Goal: Use online tool/utility: Utilize a website feature to perform a specific function

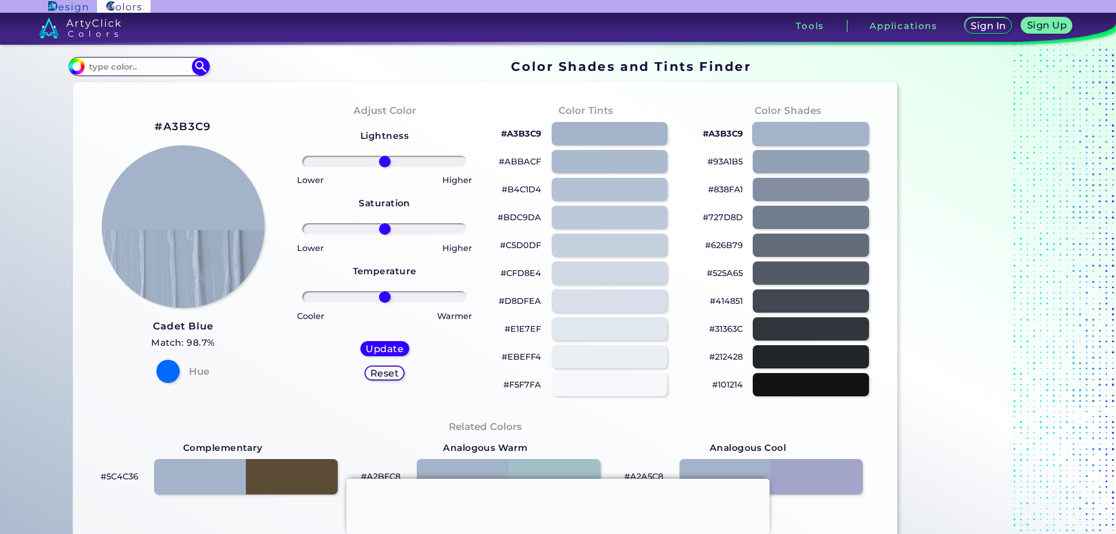
click at [795, 132] on div at bounding box center [810, 133] width 117 height 24
type input "#a3b3c9"
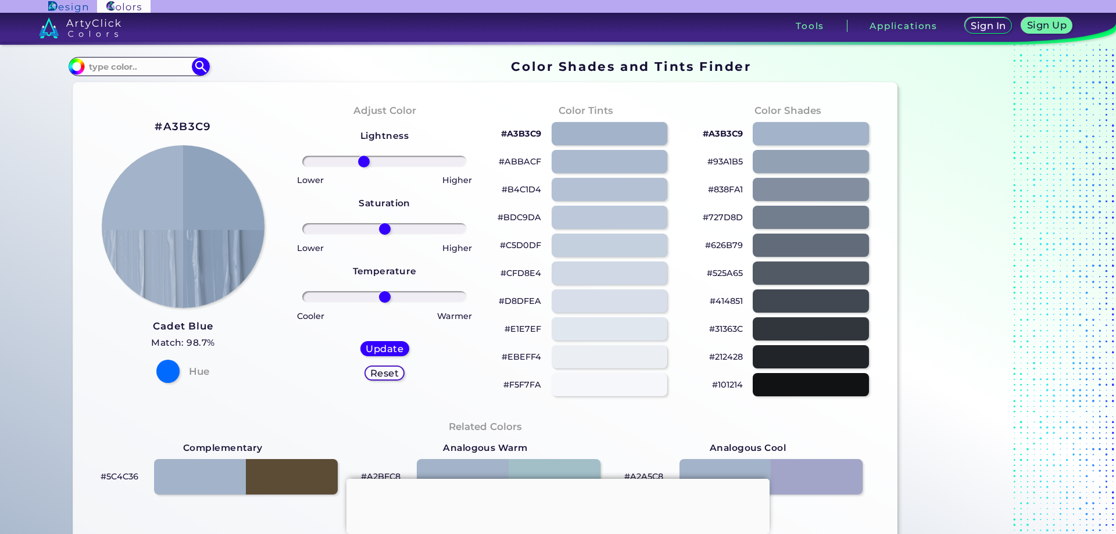
drag, startPoint x: 382, startPoint y: 162, endPoint x: 361, endPoint y: 154, distance: 22.8
type input "-27"
click at [361, 156] on input "range" at bounding box center [384, 162] width 164 height 12
click at [361, 155] on div at bounding box center [384, 162] width 183 height 14
drag, startPoint x: 388, startPoint y: 230, endPoint x: 421, endPoint y: 225, distance: 33.9
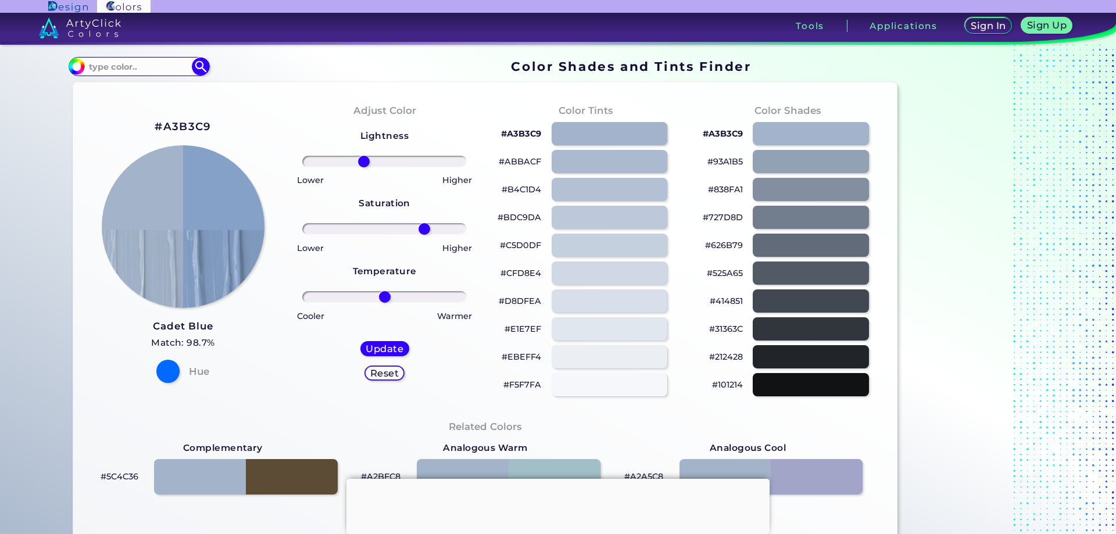
click at [421, 225] on input "range" at bounding box center [384, 229] width 164 height 12
drag, startPoint x: 408, startPoint y: 234, endPoint x: 382, endPoint y: 237, distance: 27.0
type input "0"
click at [382, 235] on input "range" at bounding box center [384, 229] width 164 height 12
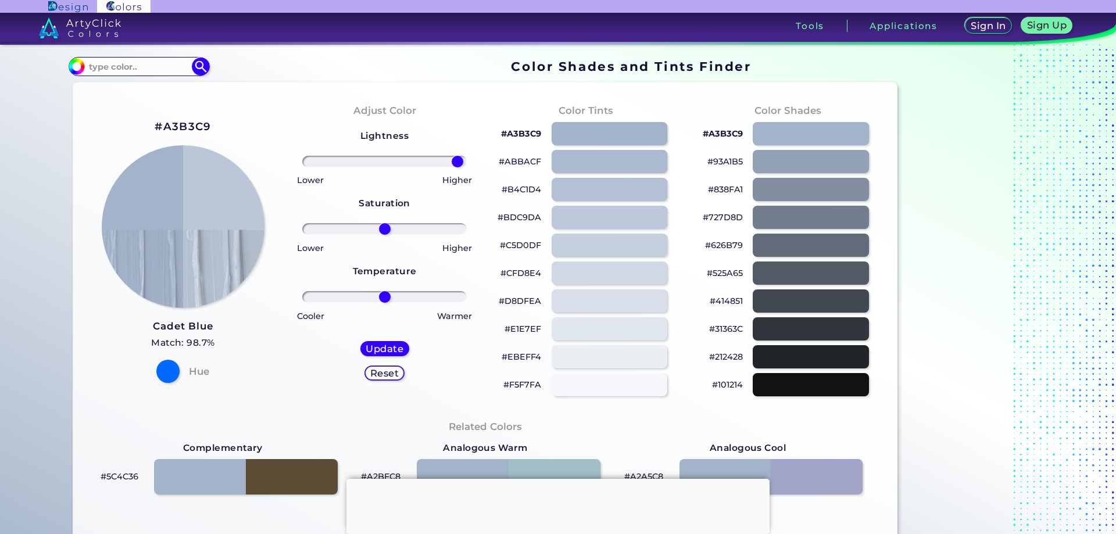
drag, startPoint x: 363, startPoint y: 163, endPoint x: 454, endPoint y: 170, distance: 92.1
type input "95"
click at [454, 167] on input "range" at bounding box center [384, 162] width 164 height 12
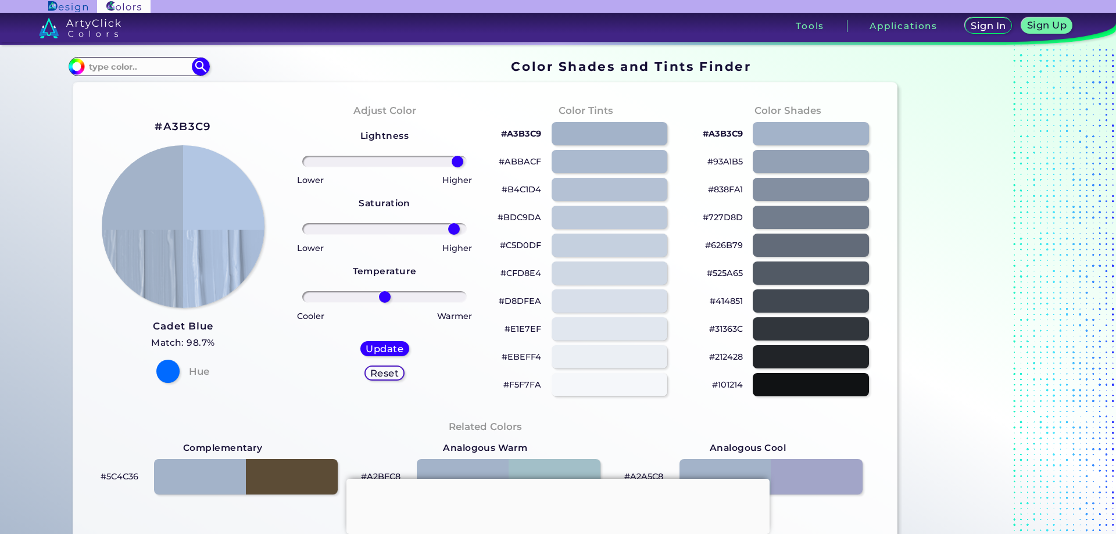
drag, startPoint x: 389, startPoint y: 232, endPoint x: 451, endPoint y: 233, distance: 62.8
type input "91"
click at [451, 233] on input "range" at bounding box center [384, 229] width 164 height 12
drag, startPoint x: 380, startPoint y: 292, endPoint x: 368, endPoint y: 287, distance: 13.1
type input "-18"
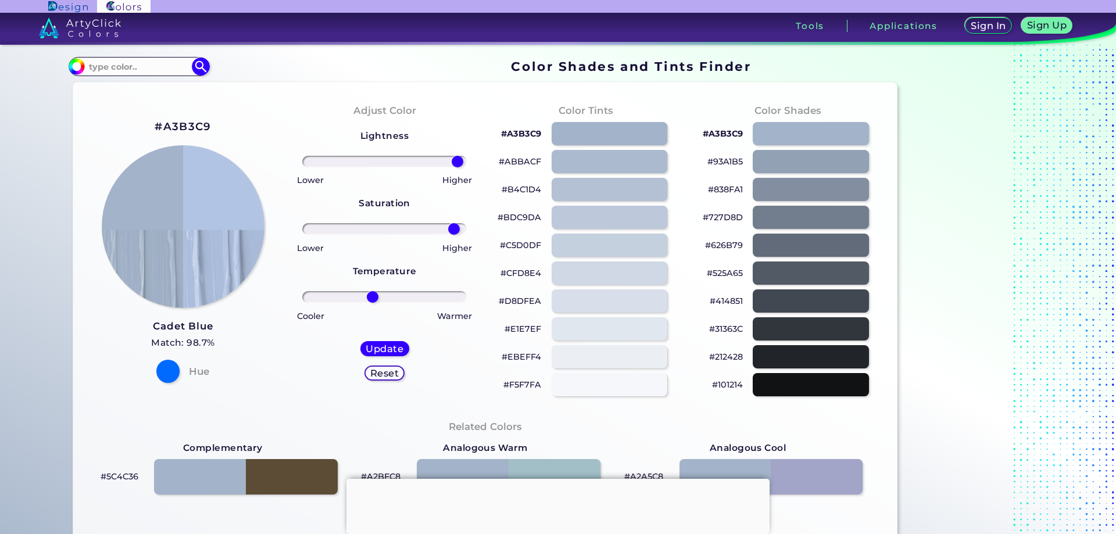
click at [368, 291] on input "range" at bounding box center [384, 297] width 164 height 12
click at [368, 287] on div "Temperature" at bounding box center [385, 272] width 64 height 33
click at [390, 357] on div "Update Reset" at bounding box center [384, 361] width 67 height 58
click at [392, 354] on div "Update" at bounding box center [385, 349] width 44 height 14
type input "#b2c3e3"
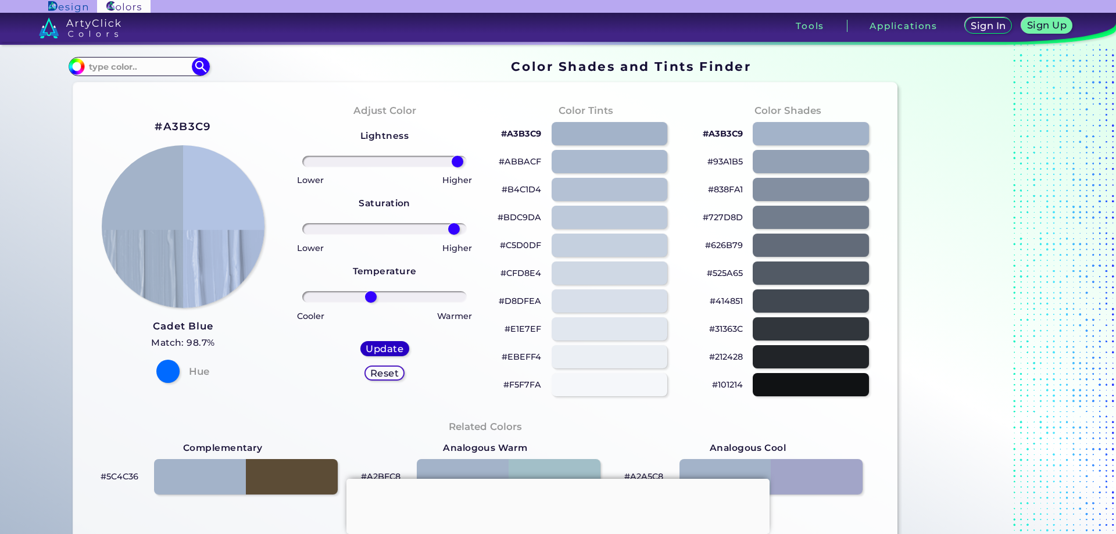
type input "0"
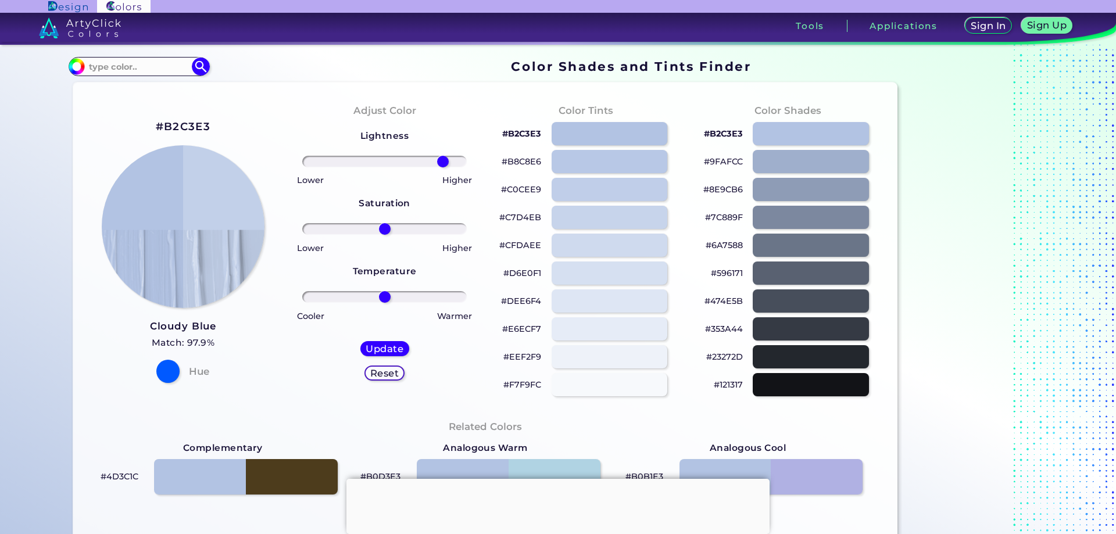
drag, startPoint x: 378, startPoint y: 164, endPoint x: 439, endPoint y: 177, distance: 62.2
type input "76"
click at [440, 167] on input "range" at bounding box center [384, 162] width 164 height 12
click at [442, 175] on p "Higher" at bounding box center [457, 180] width 30 height 14
drag, startPoint x: 392, startPoint y: 232, endPoint x: 454, endPoint y: 228, distance: 62.9
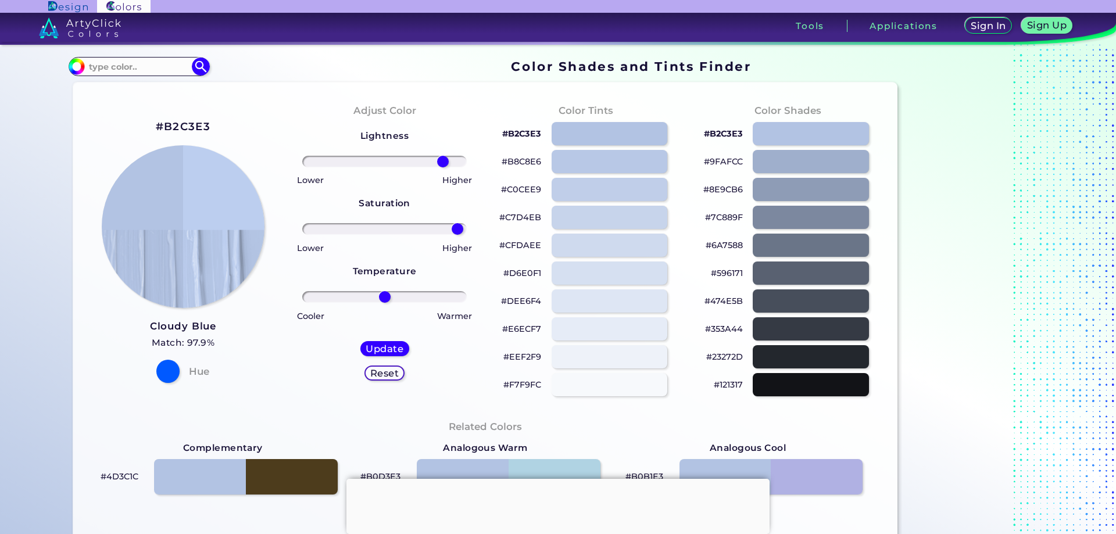
type input "95"
click at [454, 228] on input "range" at bounding box center [384, 229] width 164 height 12
click at [375, 345] on h5 "Update" at bounding box center [384, 349] width 34 height 9
type input "#bcceef"
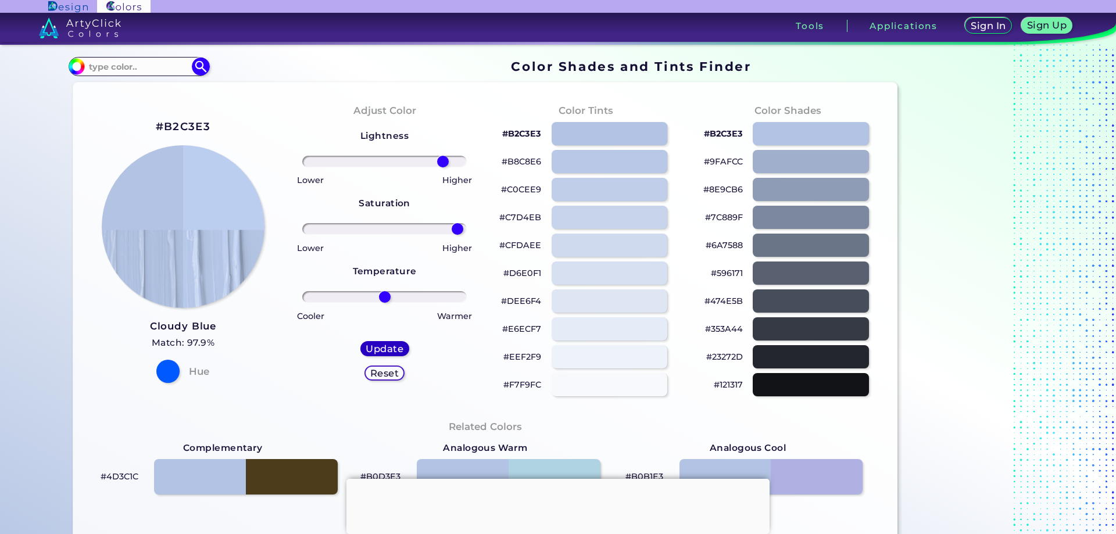
type input "0"
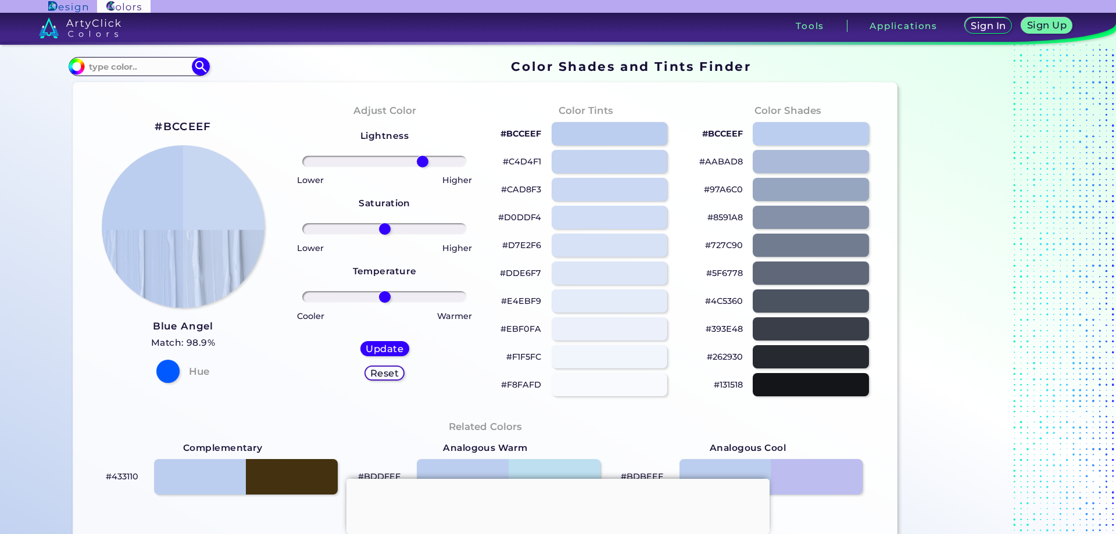
drag, startPoint x: 380, startPoint y: 165, endPoint x: 420, endPoint y: 164, distance: 40.1
type input "50"
click at [420, 164] on input "range" at bounding box center [384, 162] width 164 height 12
click at [380, 345] on h5 "Update" at bounding box center [384, 349] width 34 height 9
type input "#c7d6f1"
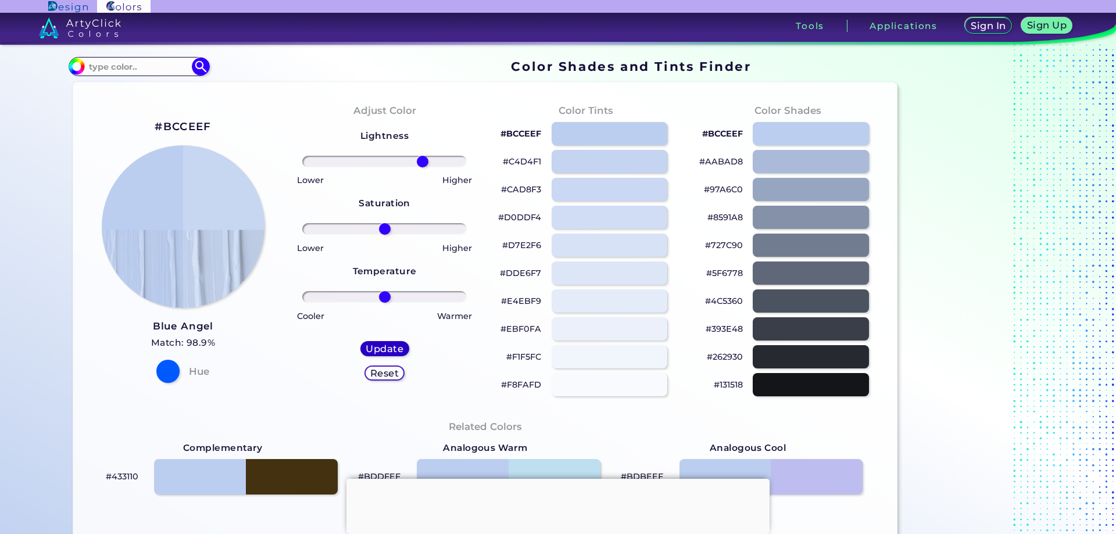
type input "0"
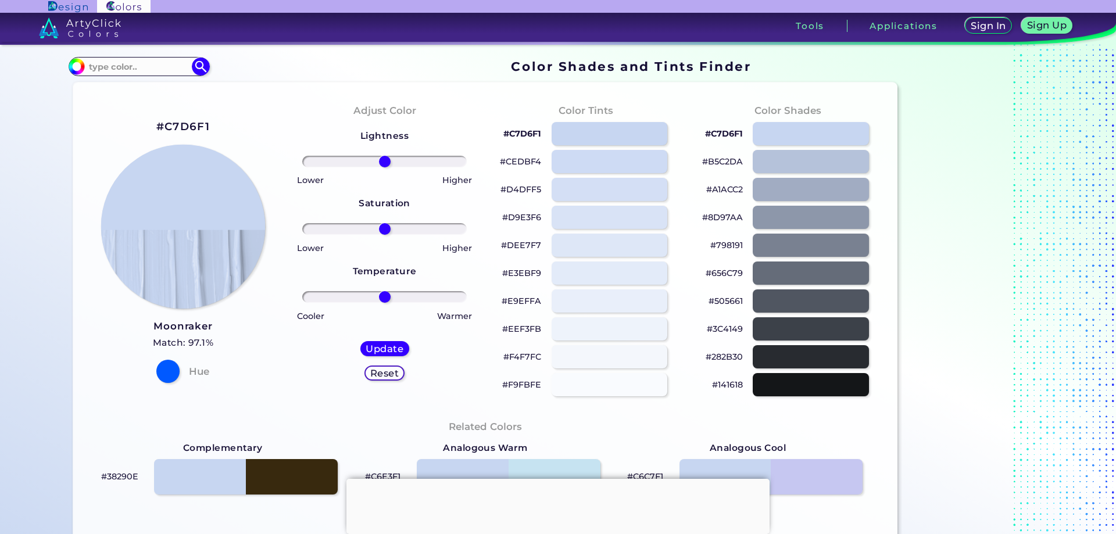
click at [209, 218] on img at bounding box center [183, 227] width 164 height 164
drag, startPoint x: 375, startPoint y: 305, endPoint x: 474, endPoint y: 300, distance: 98.9
click at [473, 300] on div "Adjust Color Lightness Saturation Temperature Lower Higher Lower Higher Cooler …" at bounding box center [385, 250] width 202 height 316
click at [474, 300] on div "Adjust Color Lightness Saturation Temperature Lower Higher Lower Higher Cooler …" at bounding box center [385, 250] width 202 height 316
click at [393, 299] on input "range" at bounding box center [384, 297] width 164 height 12
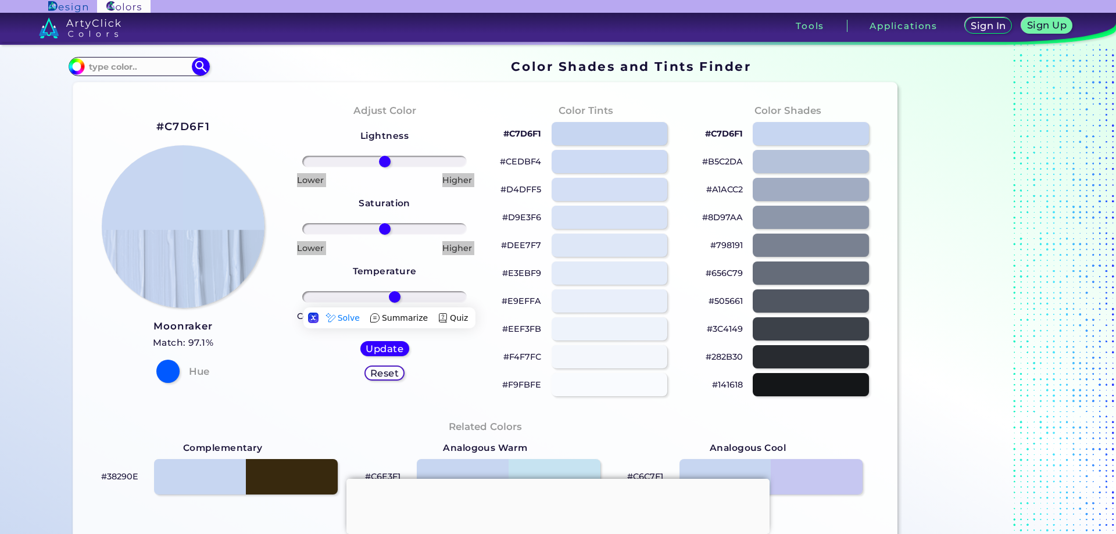
click at [499, 292] on div "#E9EFFA" at bounding box center [585, 301] width 183 height 28
drag, startPoint x: 400, startPoint y: 293, endPoint x: 475, endPoint y: 286, distance: 75.3
type input "98"
click at [456, 291] on input "range" at bounding box center [384, 297] width 164 height 12
click at [469, 288] on div "Lightness Saturation Temperature Lower Higher Lower Higher Cooler Warmer Update…" at bounding box center [384, 259] width 183 height 279
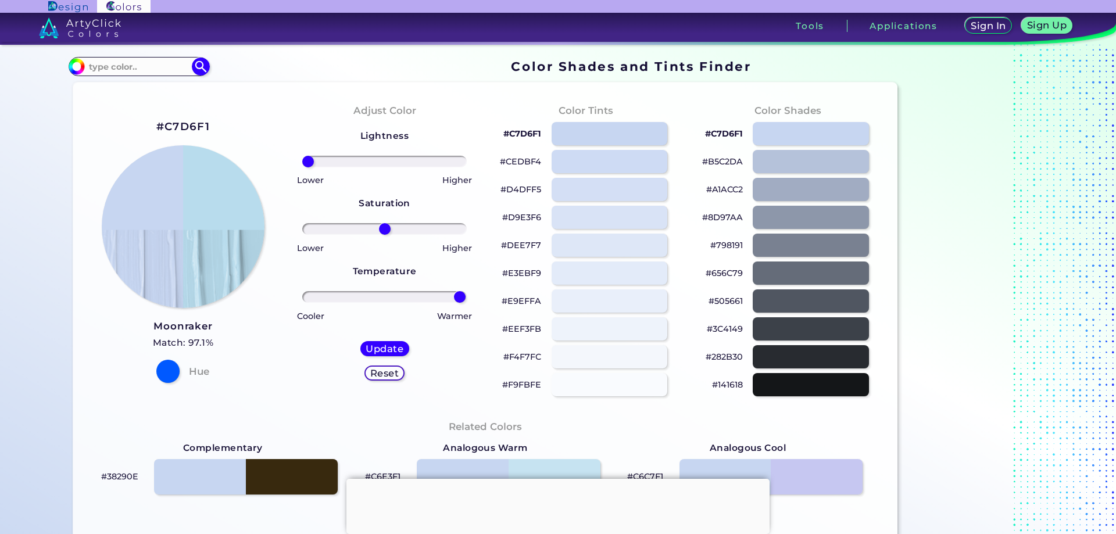
drag, startPoint x: 385, startPoint y: 164, endPoint x: 289, endPoint y: 171, distance: 95.6
type input "-100"
click at [302, 167] on input "range" at bounding box center [384, 162] width 164 height 12
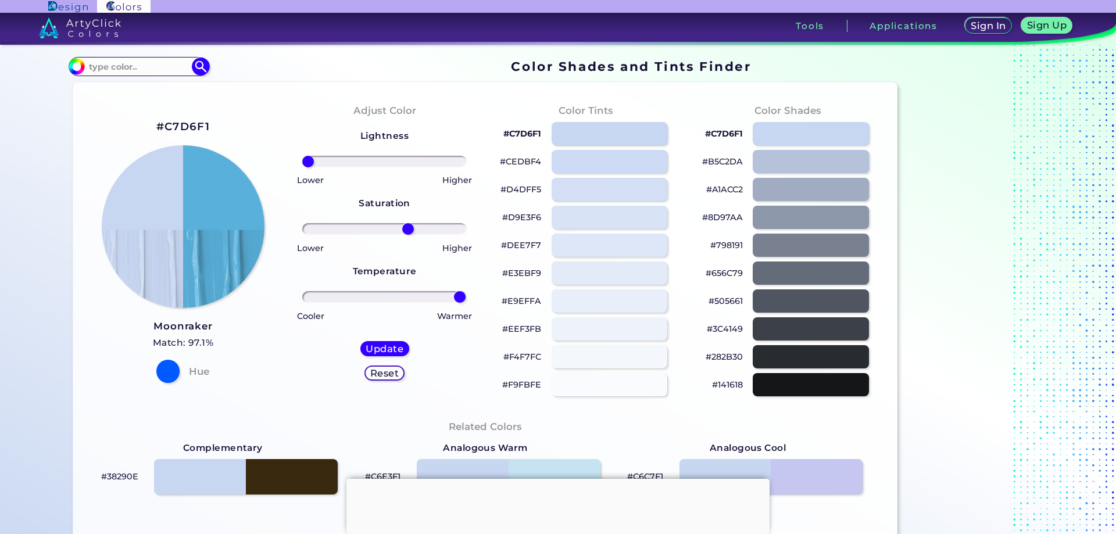
drag, startPoint x: 386, startPoint y: 229, endPoint x: 406, endPoint y: 233, distance: 20.2
click at [406, 233] on input "range" at bounding box center [384, 229] width 164 height 12
drag, startPoint x: 407, startPoint y: 228, endPoint x: 390, endPoint y: 245, distance: 23.4
type input "8"
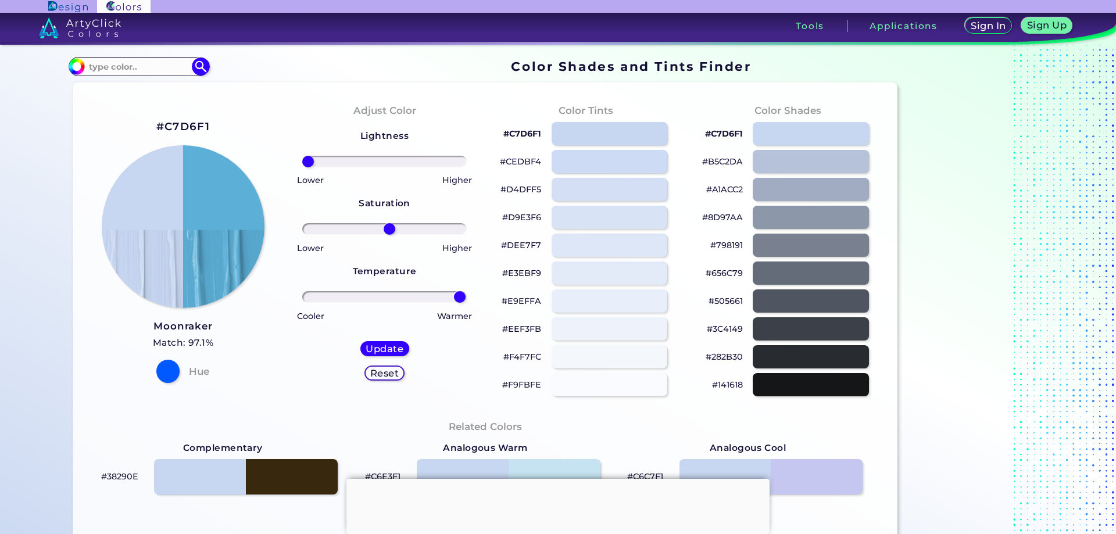
click at [388, 235] on input "range" at bounding box center [384, 229] width 164 height 12
click at [389, 243] on div "Higher" at bounding box center [430, 246] width 91 height 17
click at [394, 353] on h5 "Update" at bounding box center [384, 349] width 34 height 9
type input "#5cafd7"
type input "0"
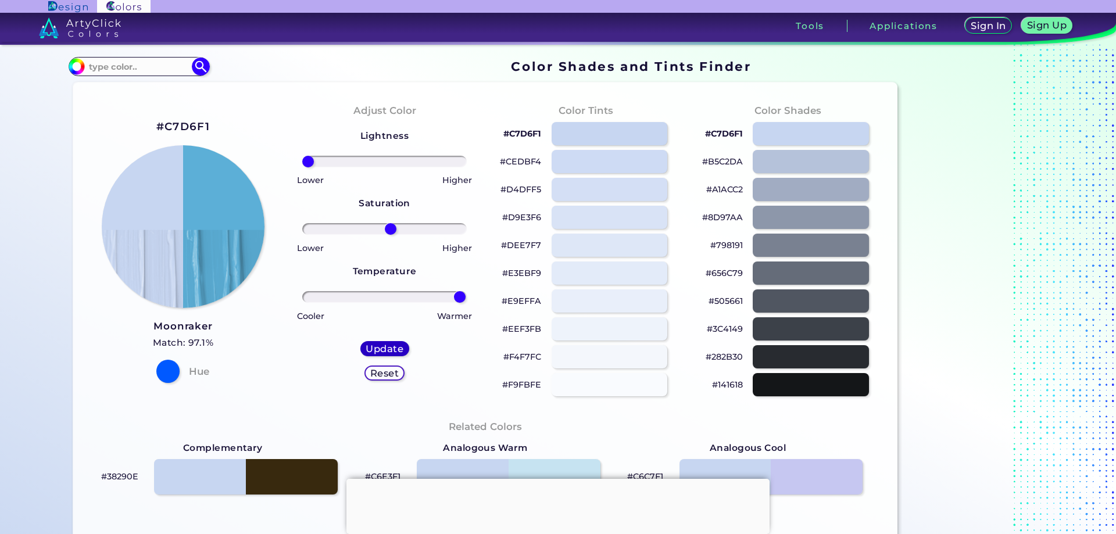
type input "0"
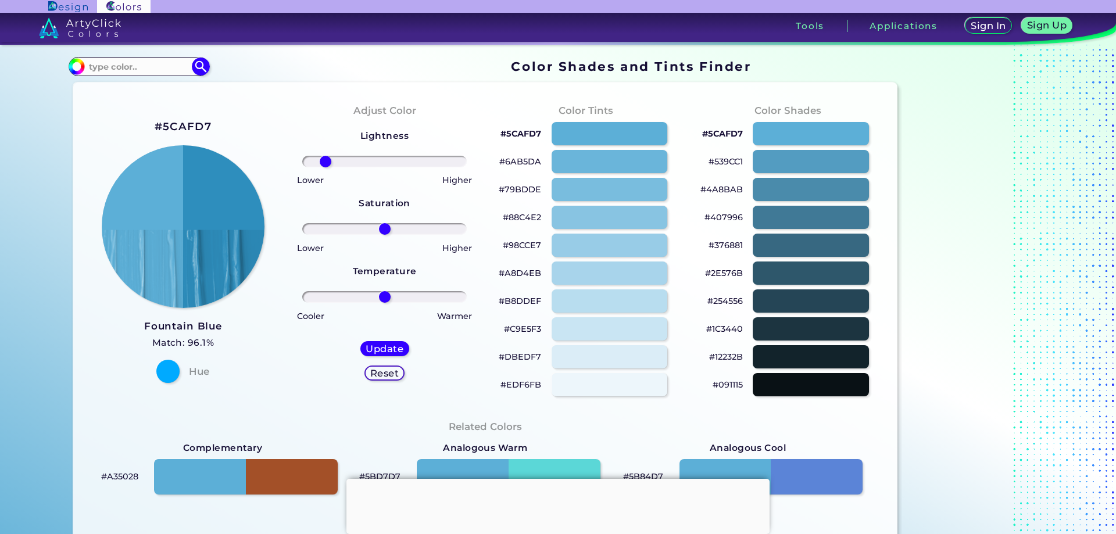
drag, startPoint x: 383, startPoint y: 155, endPoint x: 322, endPoint y: 165, distance: 61.8
type input "-77"
click at [322, 165] on input "range" at bounding box center [384, 162] width 164 height 12
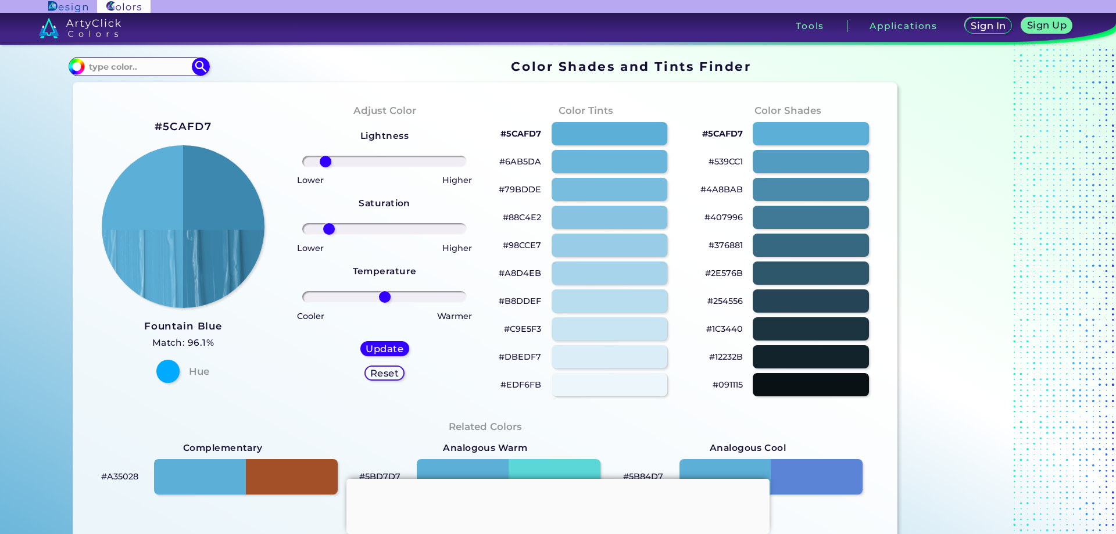
drag, startPoint x: 385, startPoint y: 231, endPoint x: 368, endPoint y: 279, distance: 51.3
type input "-73"
click at [326, 235] on input "range" at bounding box center [384, 229] width 164 height 12
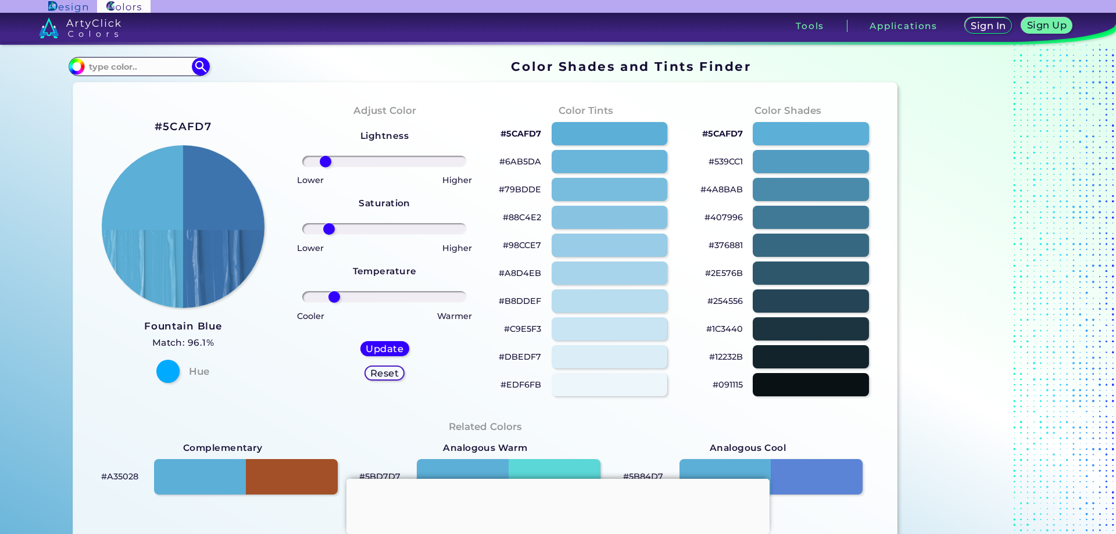
drag, startPoint x: 378, startPoint y: 296, endPoint x: 331, endPoint y: 297, distance: 46.5
type input "-66"
click at [331, 297] on input "range" at bounding box center [384, 297] width 164 height 12
click at [392, 348] on h5 "Update" at bounding box center [384, 349] width 34 height 9
type input "#3e70ae"
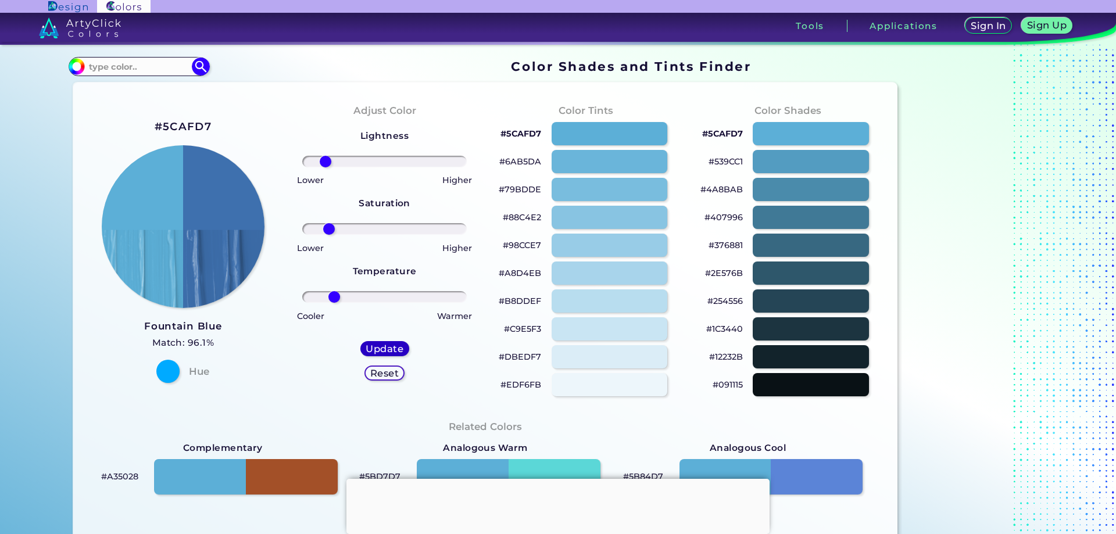
type input "0"
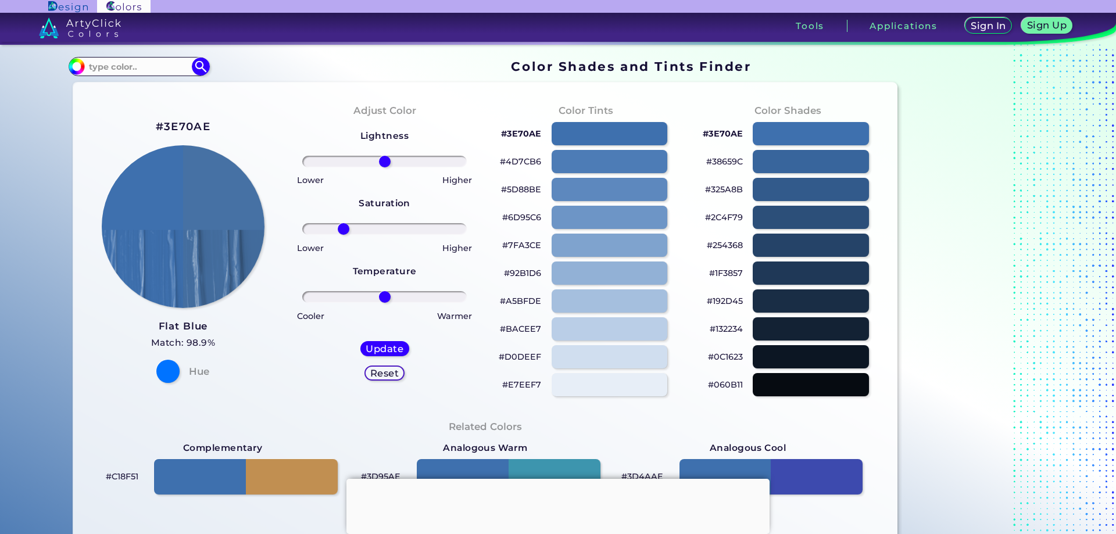
drag, startPoint x: 387, startPoint y: 224, endPoint x: 340, endPoint y: 239, distance: 49.3
type input "-54"
click at [340, 235] on input "range" at bounding box center [384, 229] width 164 height 12
click at [340, 239] on div "Lower" at bounding box center [338, 246] width 91 height 17
click at [368, 340] on div "Update Reset" at bounding box center [384, 361] width 67 height 58
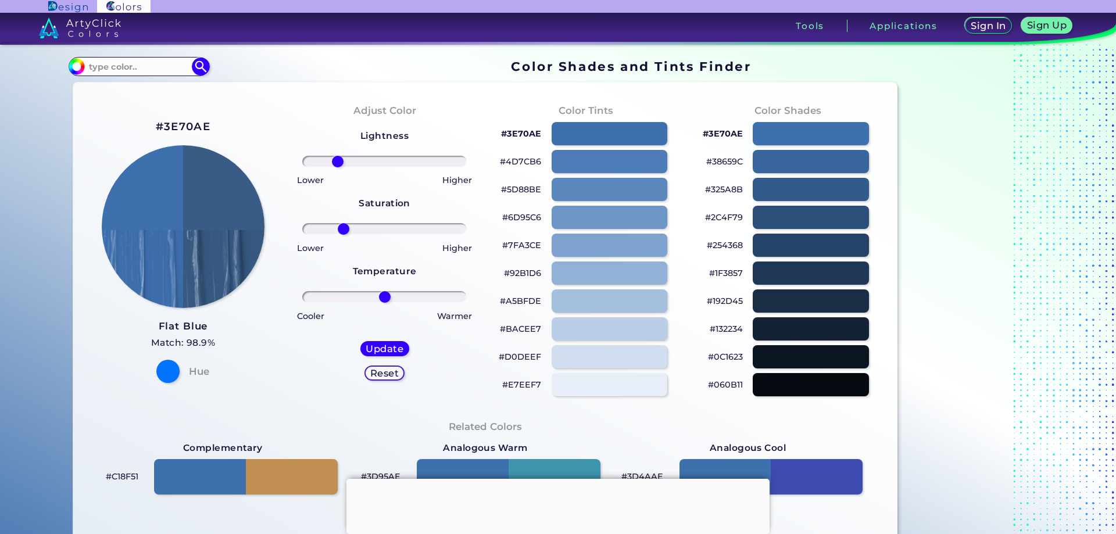
drag, startPoint x: 385, startPoint y: 158, endPoint x: 335, endPoint y: 167, distance: 50.8
type input "-61"
click at [335, 167] on input "range" at bounding box center [384, 162] width 164 height 12
click at [376, 342] on div "Update" at bounding box center [385, 349] width 44 height 14
type input "#395c86"
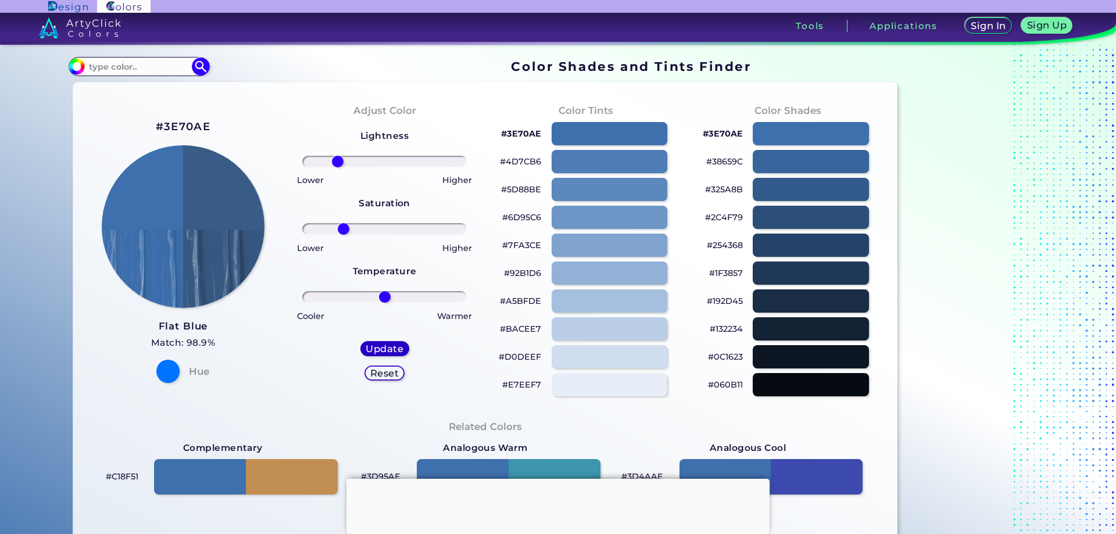
type input "0"
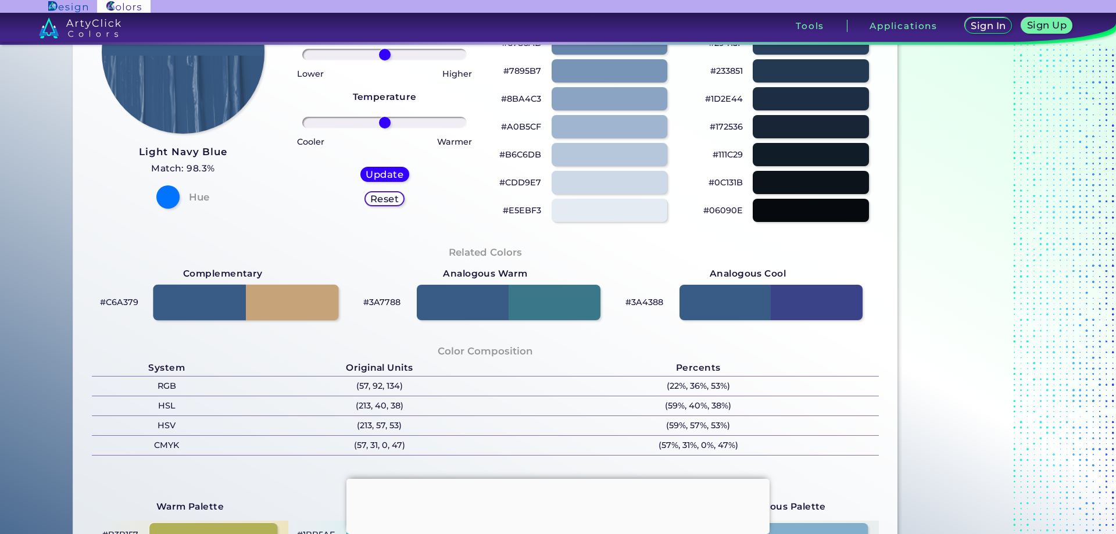
click at [303, 295] on div at bounding box center [245, 302] width 185 height 36
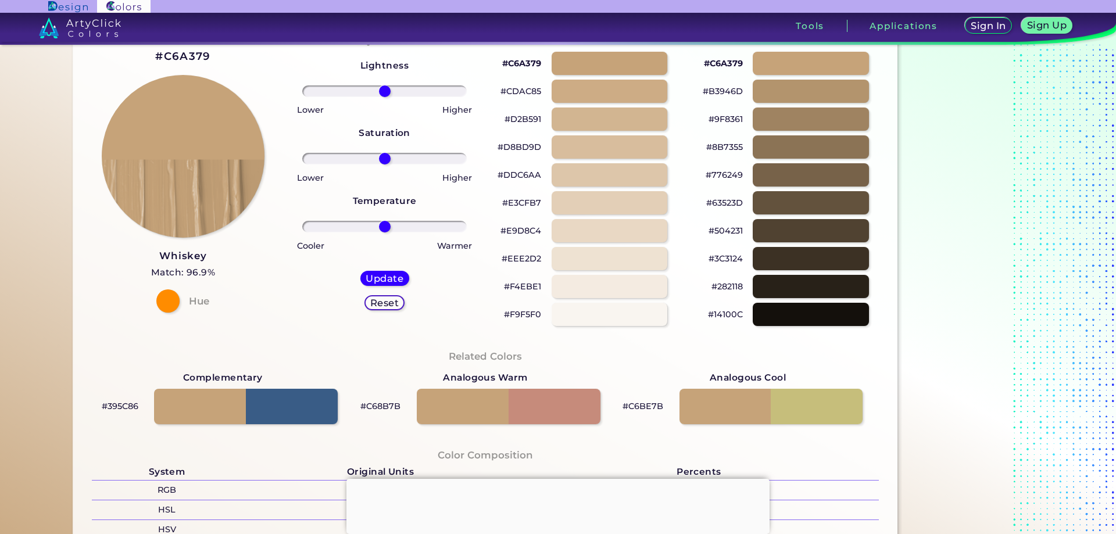
scroll to position [58, 0]
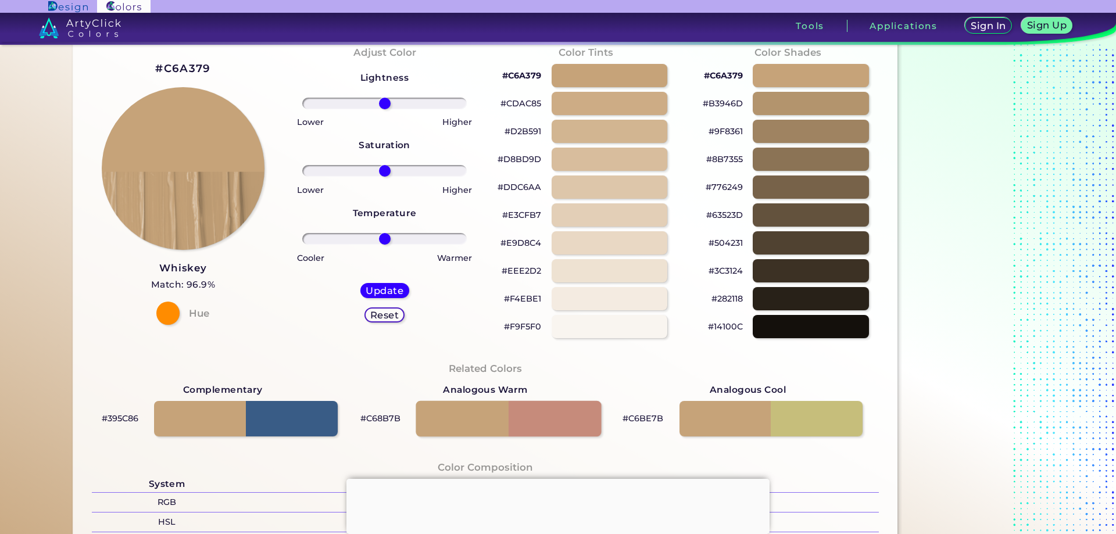
click at [554, 418] on div at bounding box center [507, 418] width 185 height 36
type input "#c68b7b"
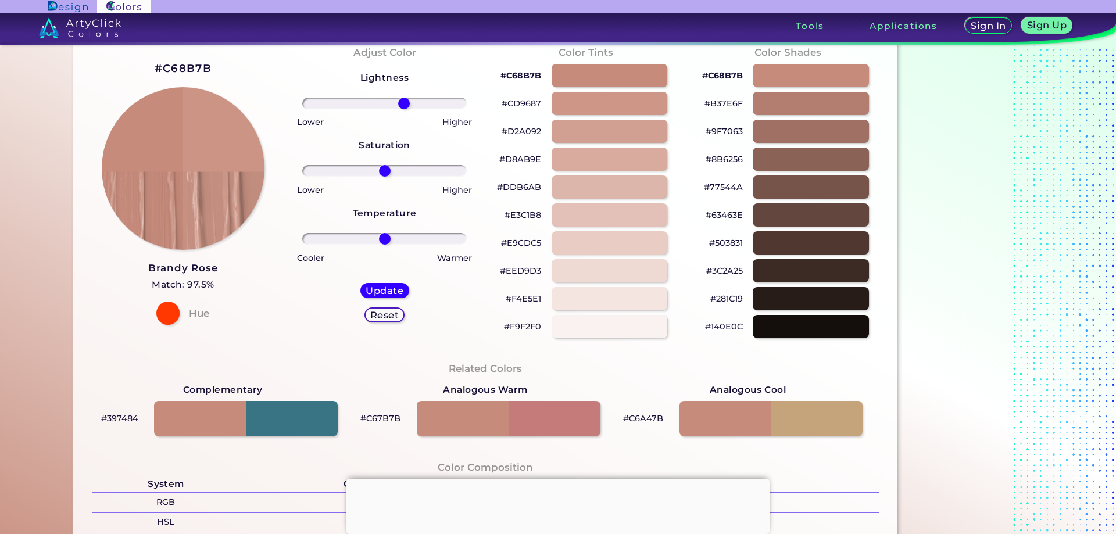
drag, startPoint x: 382, startPoint y: 105, endPoint x: 396, endPoint y: 113, distance: 16.4
type input "22"
click at [399, 109] on input "range" at bounding box center [384, 104] width 164 height 12
click at [396, 113] on div "Higher" at bounding box center [430, 121] width 91 height 17
click at [383, 170] on input "range" at bounding box center [384, 171] width 164 height 12
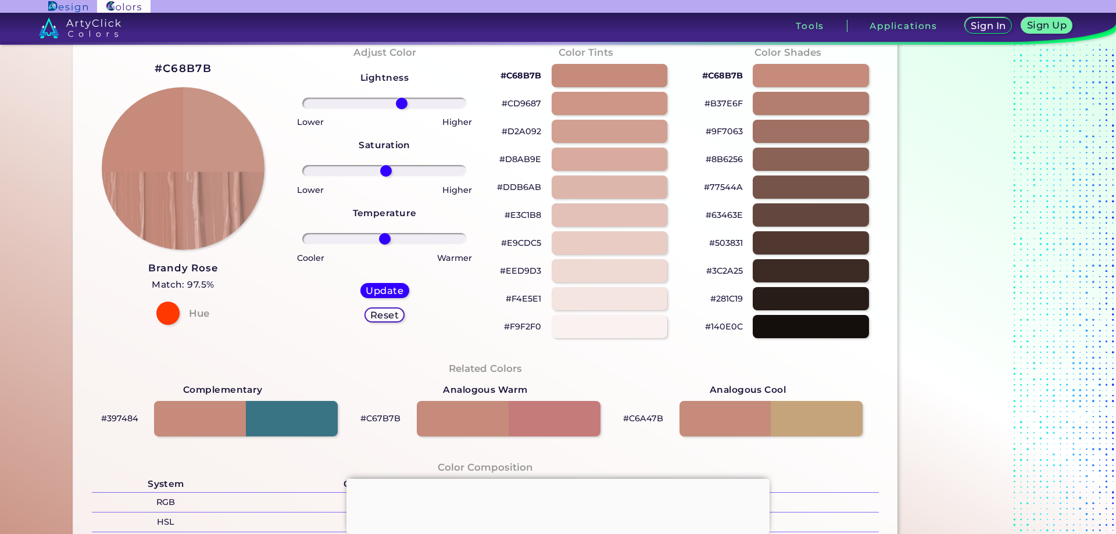
type input "5"
click at [385, 170] on input "range" at bounding box center [384, 171] width 164 height 12
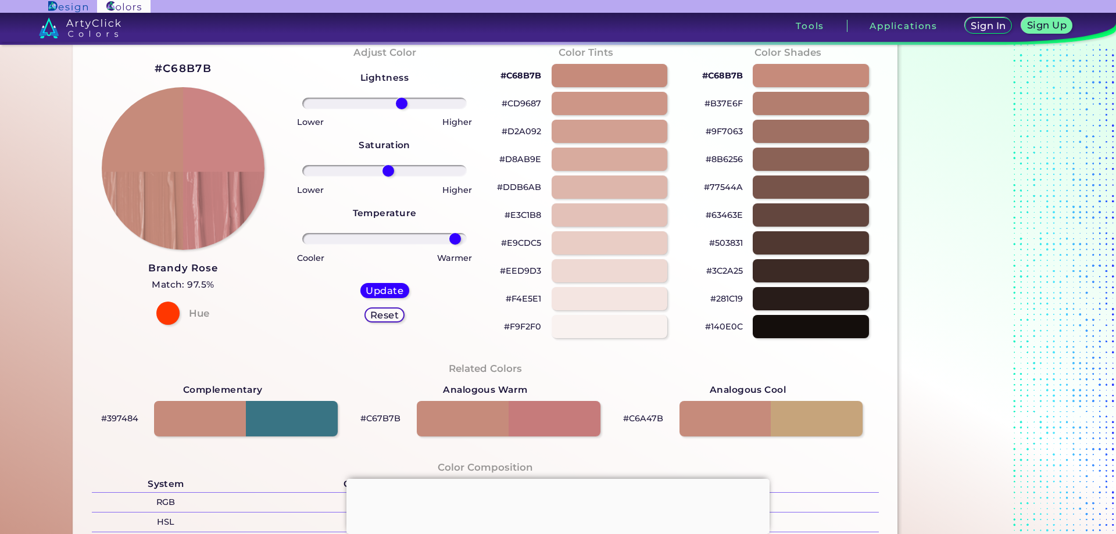
drag, startPoint x: 378, startPoint y: 238, endPoint x: 452, endPoint y: 236, distance: 74.4
type input "92"
click at [452, 236] on input "range" at bounding box center [384, 239] width 164 height 12
click at [408, 282] on div "Update Reset" at bounding box center [384, 303] width 67 height 58
click at [410, 286] on div "Update Reset" at bounding box center [384, 303] width 67 height 58
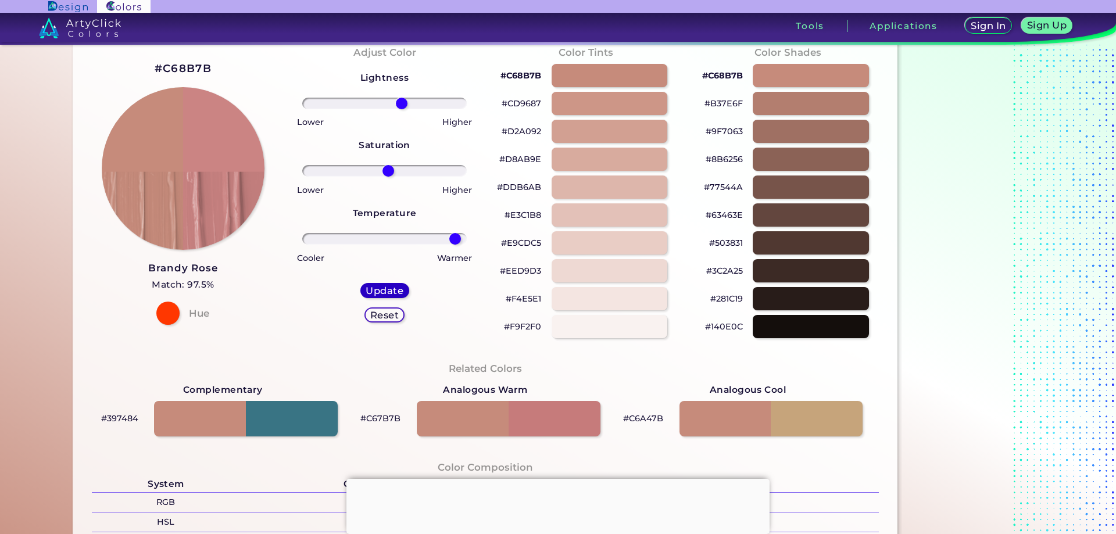
click at [397, 291] on h5 "Update" at bounding box center [384, 290] width 34 height 9
type input "#cb8483"
type input "0"
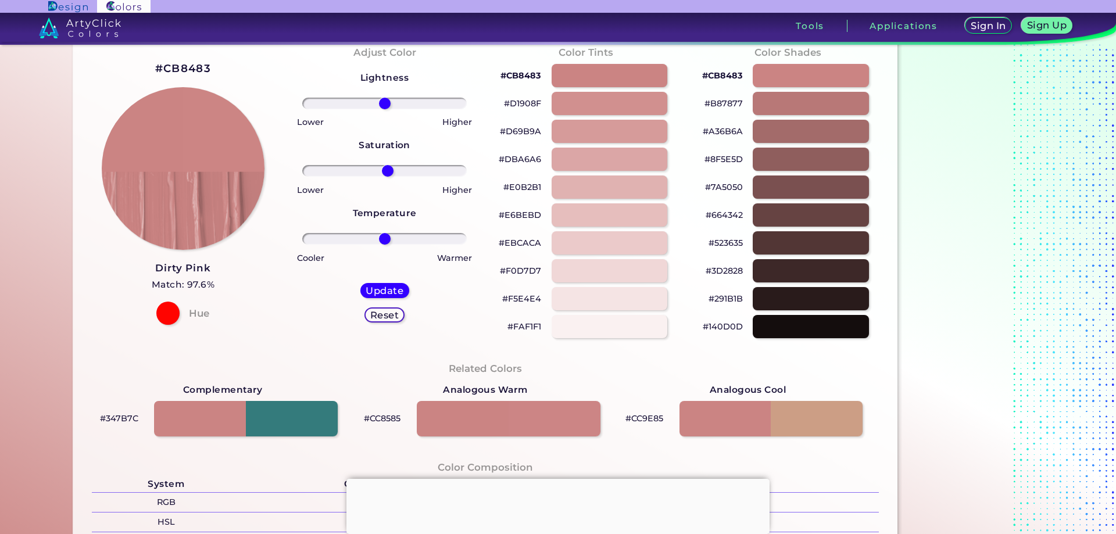
drag, startPoint x: 383, startPoint y: 169, endPoint x: 401, endPoint y: 169, distance: 18.0
click at [385, 169] on input "range" at bounding box center [384, 171] width 164 height 12
click at [388, 169] on input "range" at bounding box center [384, 171] width 164 height 12
drag, startPoint x: 401, startPoint y: 169, endPoint x: 431, endPoint y: 167, distance: 29.1
type input "64"
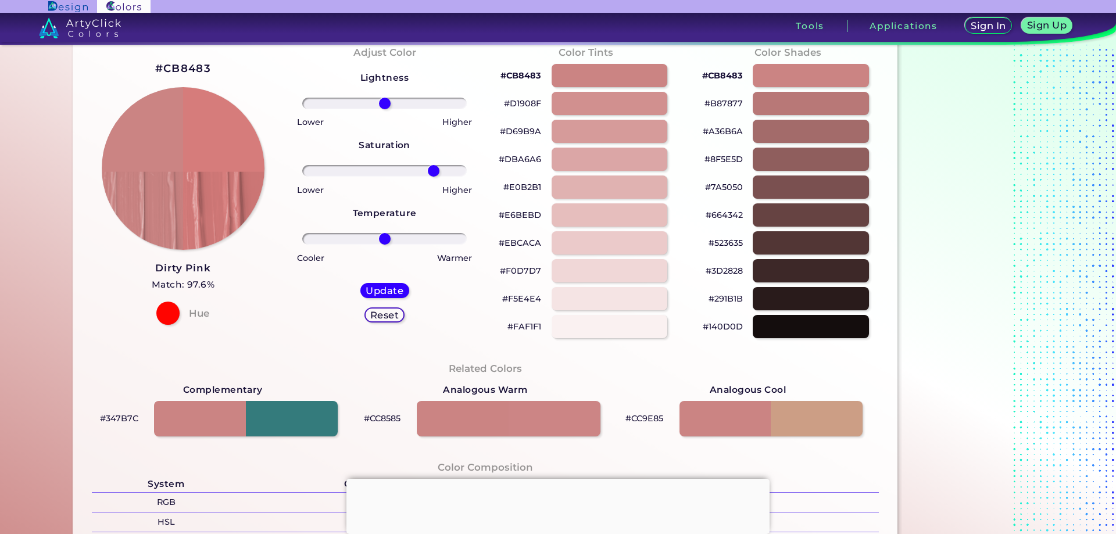
click at [431, 167] on input "range" at bounding box center [384, 171] width 164 height 12
click at [380, 284] on div "Update" at bounding box center [385, 291] width 44 height 14
type input "#d67c7b"
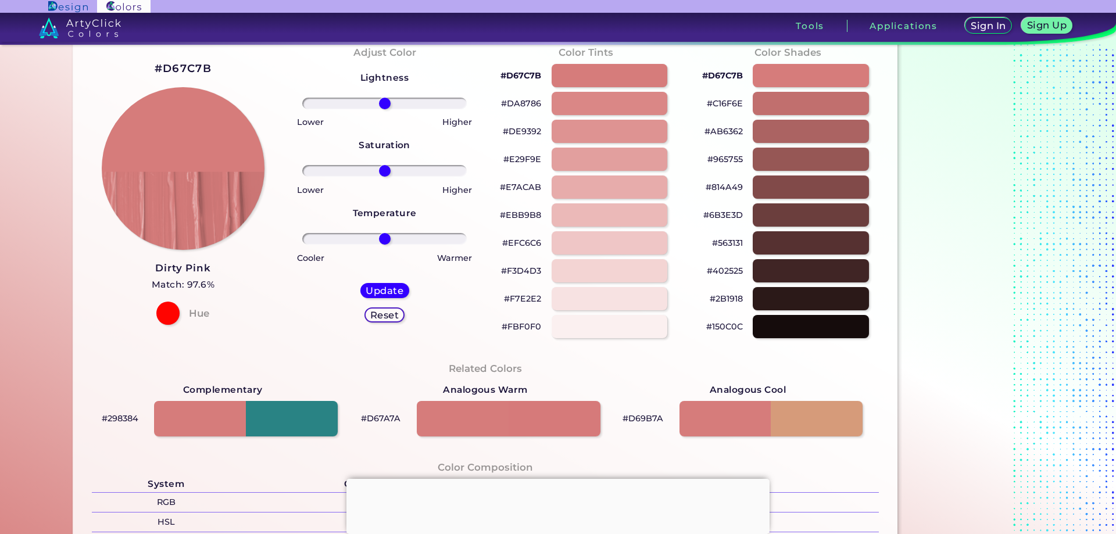
drag, startPoint x: 383, startPoint y: 178, endPoint x: 420, endPoint y: 170, distance: 37.6
click at [420, 170] on div "Lightness Saturation Temperature Lower Higher Lower Higher Cooler Warmer Update…" at bounding box center [384, 201] width 183 height 279
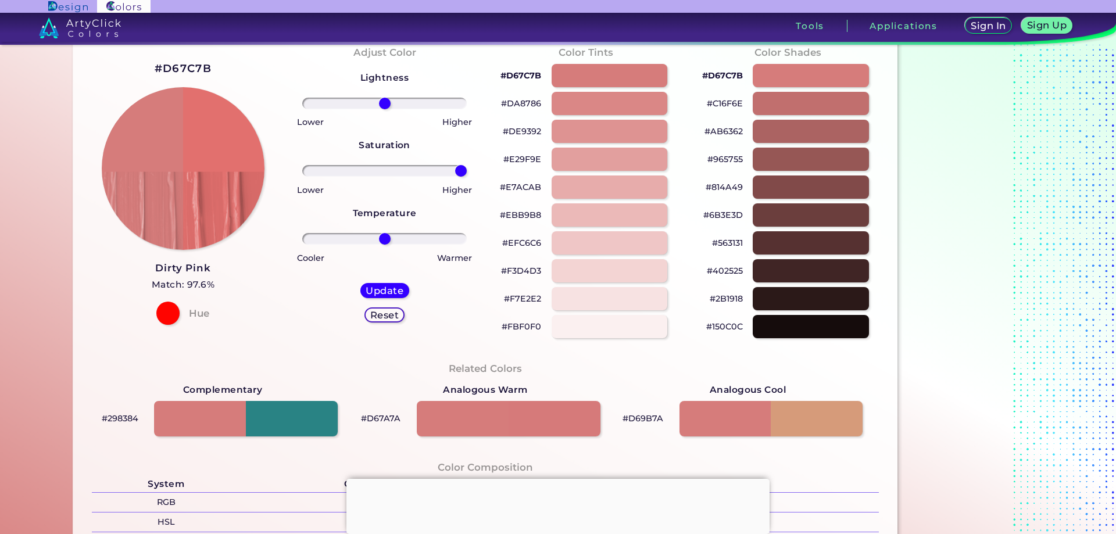
drag, startPoint x: 385, startPoint y: 167, endPoint x: 468, endPoint y: 169, distance: 83.1
type input "100"
click at [467, 169] on input "range" at bounding box center [384, 171] width 164 height 12
click at [377, 286] on h5 "Update" at bounding box center [384, 290] width 34 height 9
type input "#e2706e"
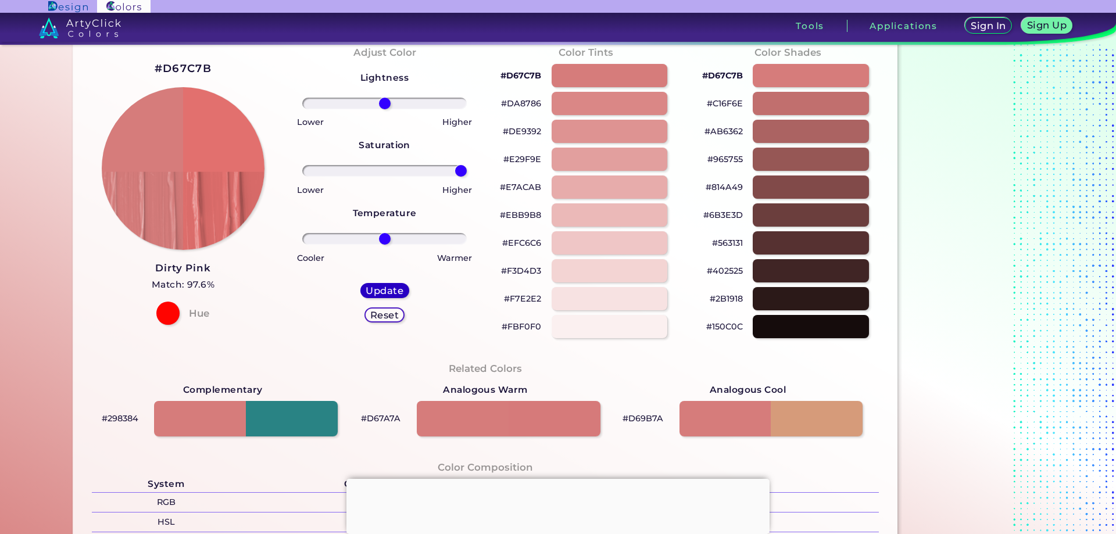
type input "0"
